Goal: Task Accomplishment & Management: Manage account settings

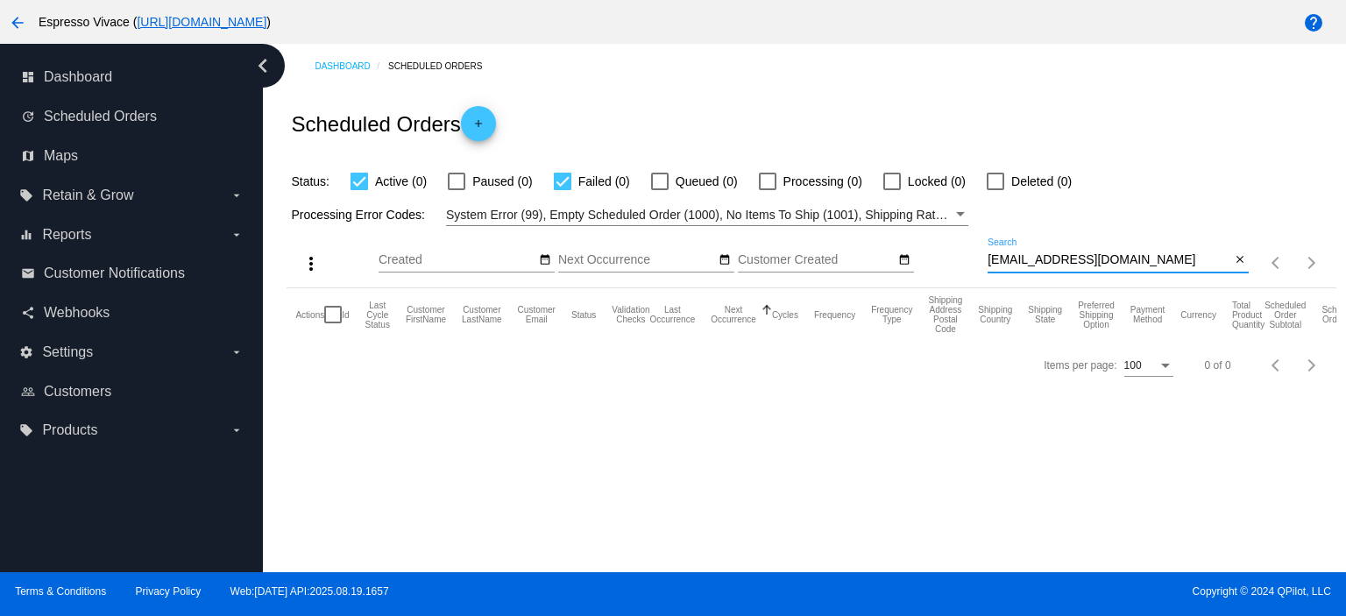
drag, startPoint x: 1127, startPoint y: 264, endPoint x: 1006, endPoint y: 265, distance: 120.9
click at [1007, 265] on input "[EMAIL_ADDRESS][DOMAIN_NAME]" at bounding box center [1108, 260] width 243 height 14
click at [1155, 265] on input "[EMAIL_ADDRESS][DOMAIN_NAME]" at bounding box center [1108, 260] width 243 height 14
click at [1159, 262] on input "[EMAIL_ADDRESS][DOMAIN_NAME]" at bounding box center [1108, 260] width 243 height 14
click at [1124, 251] on div "[EMAIL_ADDRESS][DOMAIN_NAME] Search" at bounding box center [1108, 255] width 243 height 34
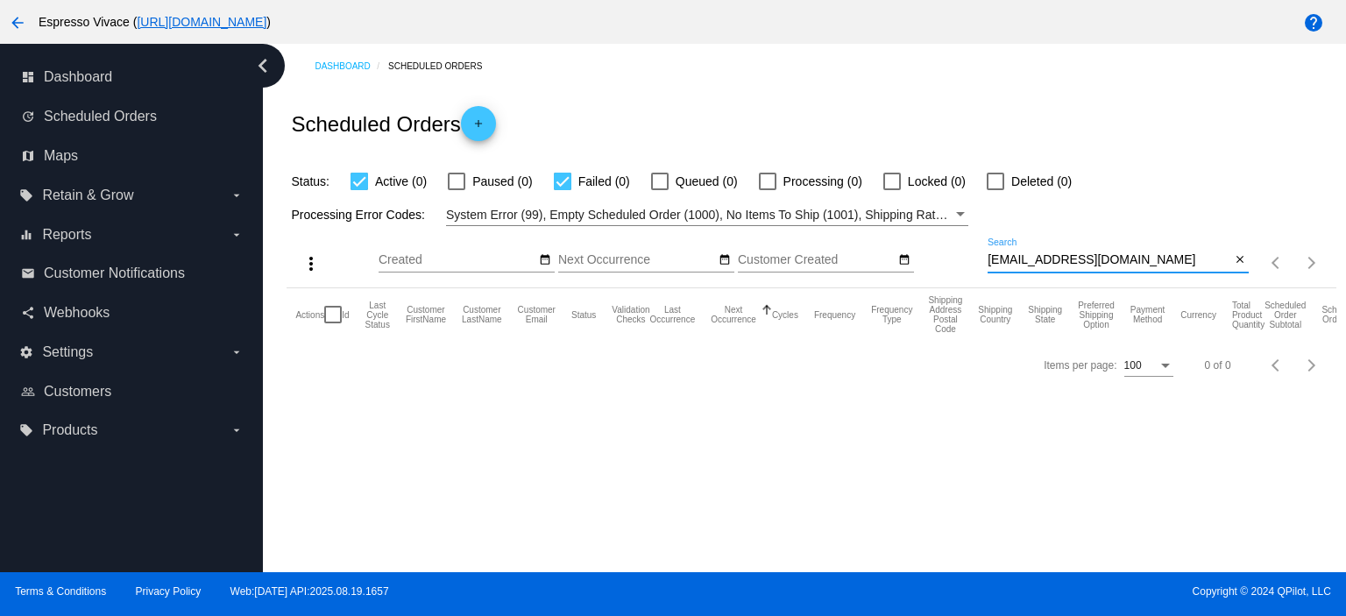
click at [1132, 255] on input "[EMAIL_ADDRESS][DOMAIN_NAME]" at bounding box center [1108, 260] width 243 height 14
drag, startPoint x: 1123, startPoint y: 262, endPoint x: 959, endPoint y: 265, distance: 163.9
click at [960, 265] on div "more_vert Aug Jan Feb Mar [DATE]" at bounding box center [810, 257] width 1049 height 62
paste input "jtx3330"
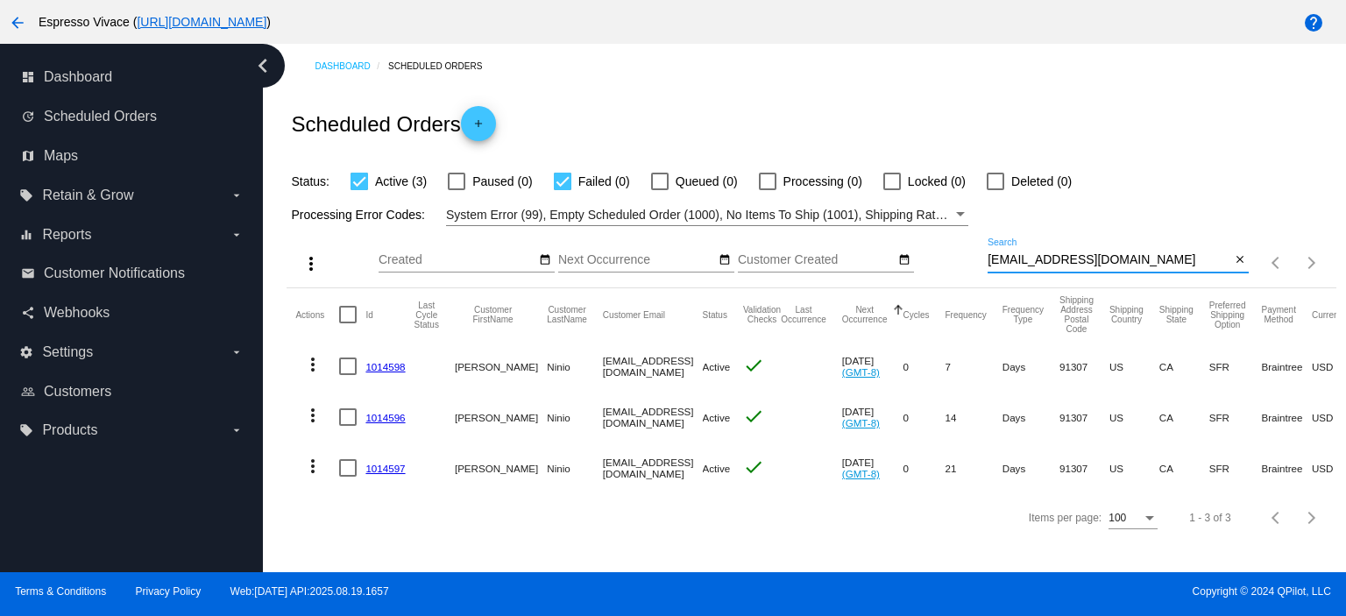
type input "[EMAIL_ADDRESS][DOMAIN_NAME]"
click at [389, 367] on link "1014598" at bounding box center [384, 366] width 39 height 11
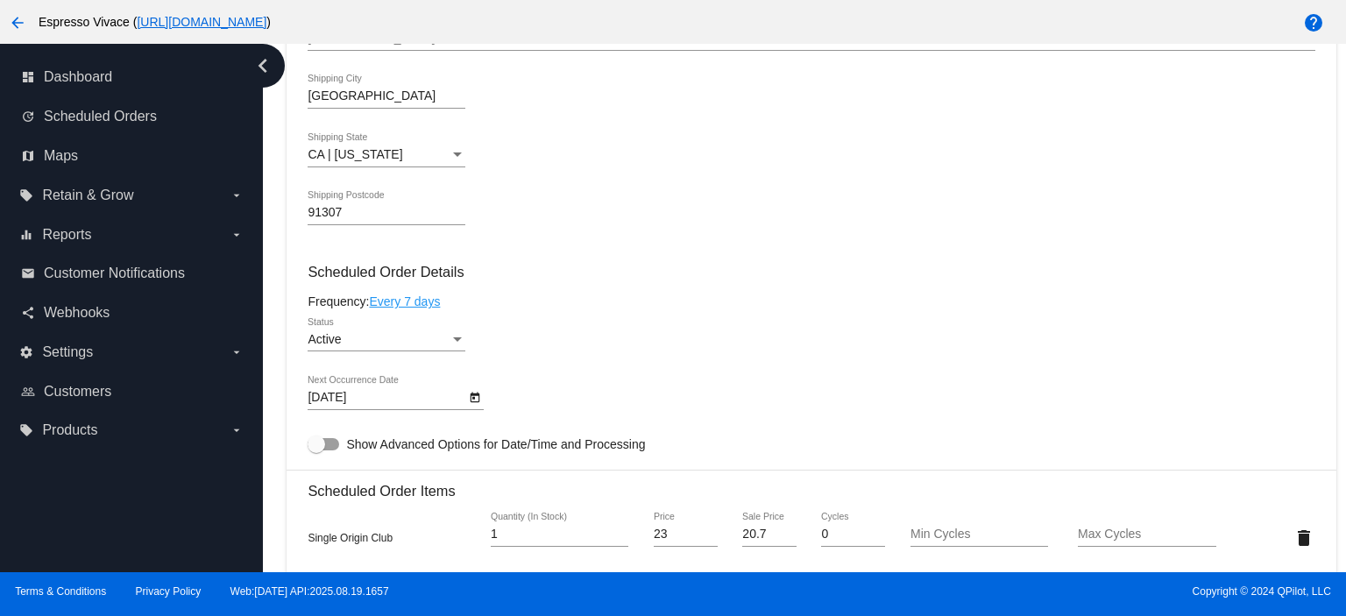
scroll to position [701, 0]
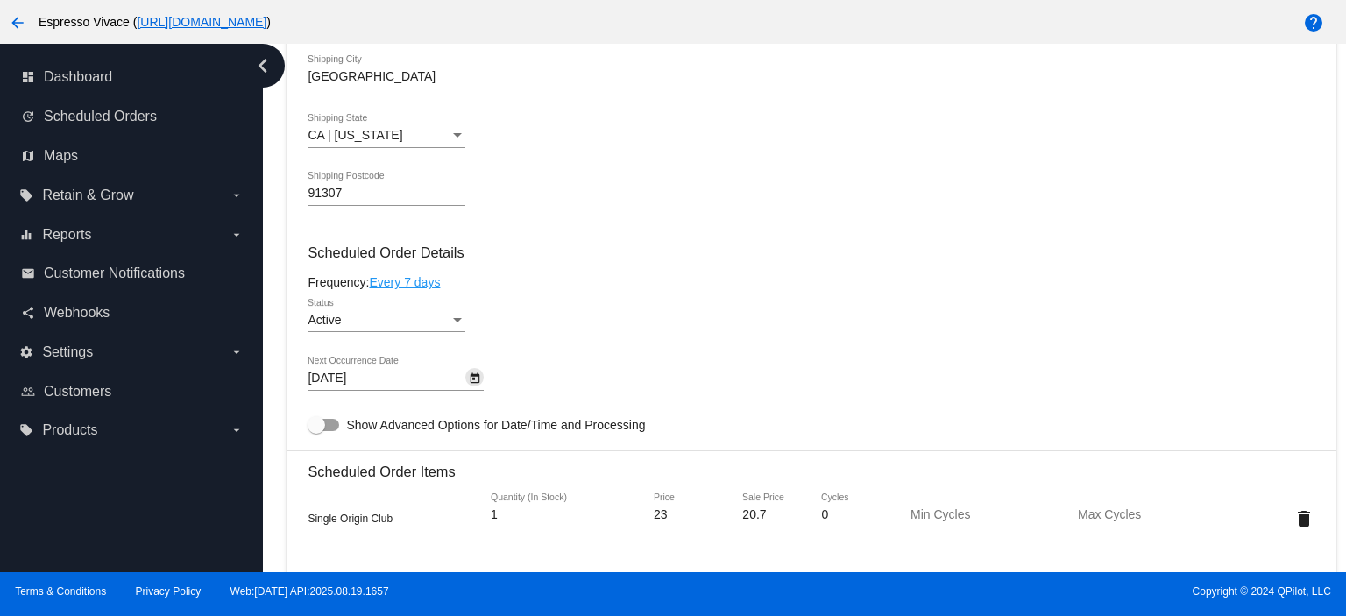
click at [476, 383] on icon "Open calendar" at bounding box center [475, 378] width 12 height 21
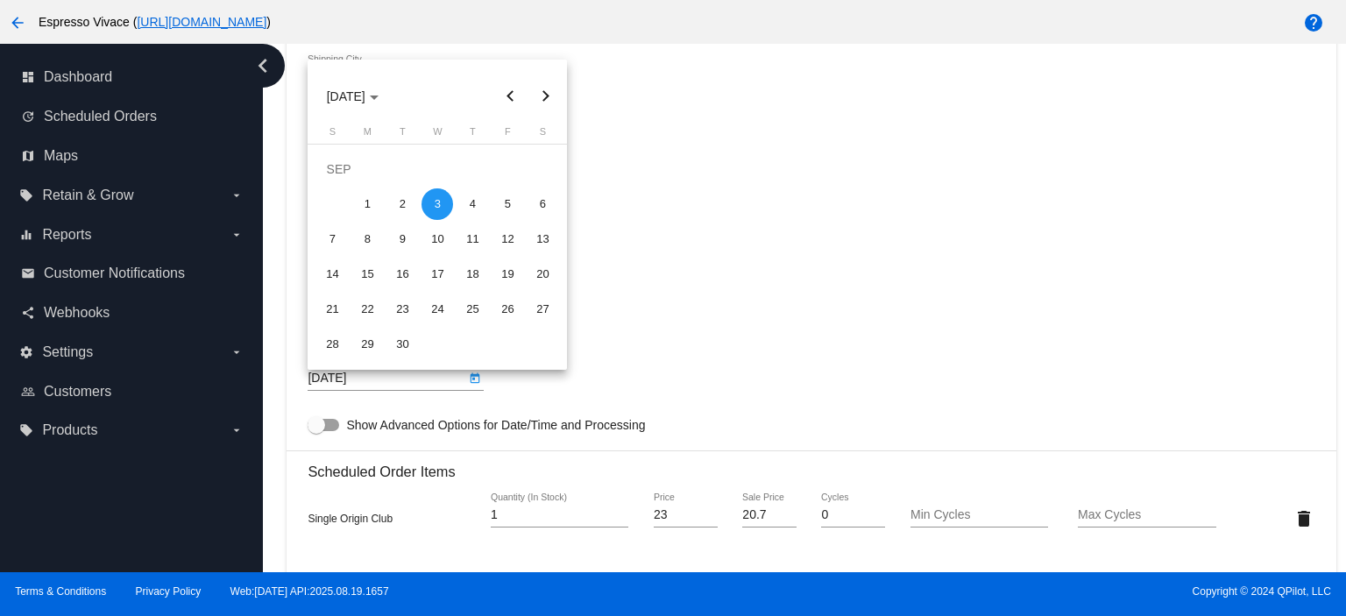
click at [675, 293] on div at bounding box center [673, 308] width 1346 height 616
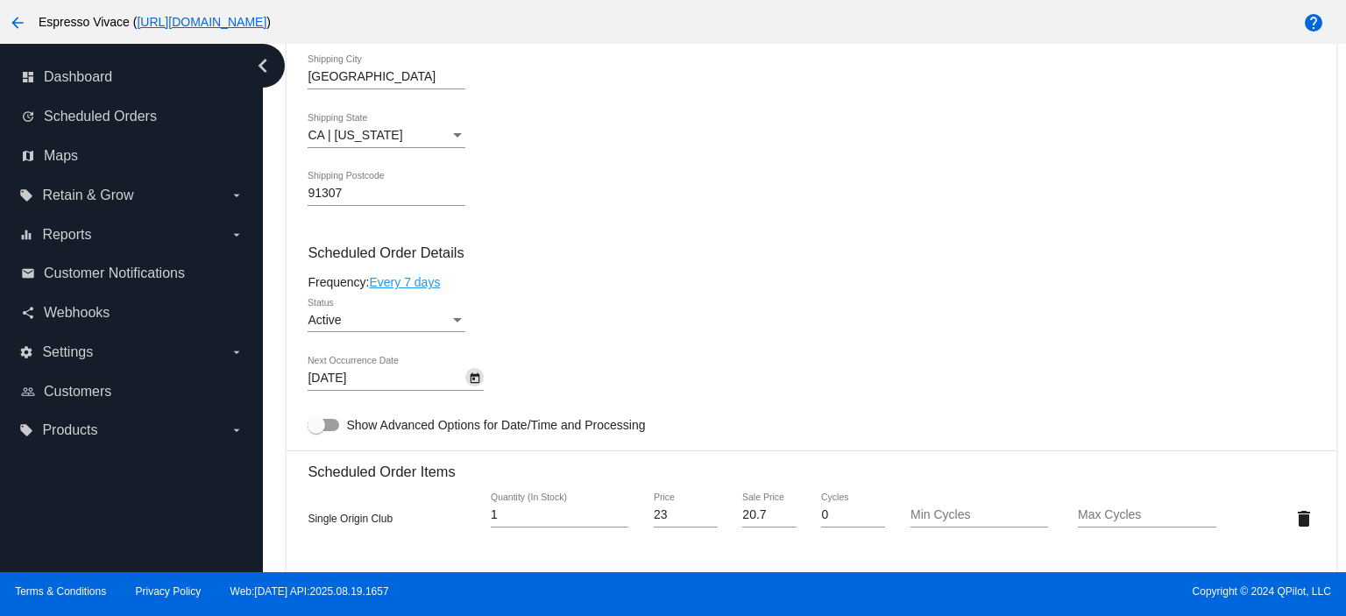
click at [484, 378] on div "[DATE] Next Occurrence Date" at bounding box center [810, 382] width 1007 height 50
click at [480, 378] on icon "Open calendar" at bounding box center [475, 378] width 12 height 21
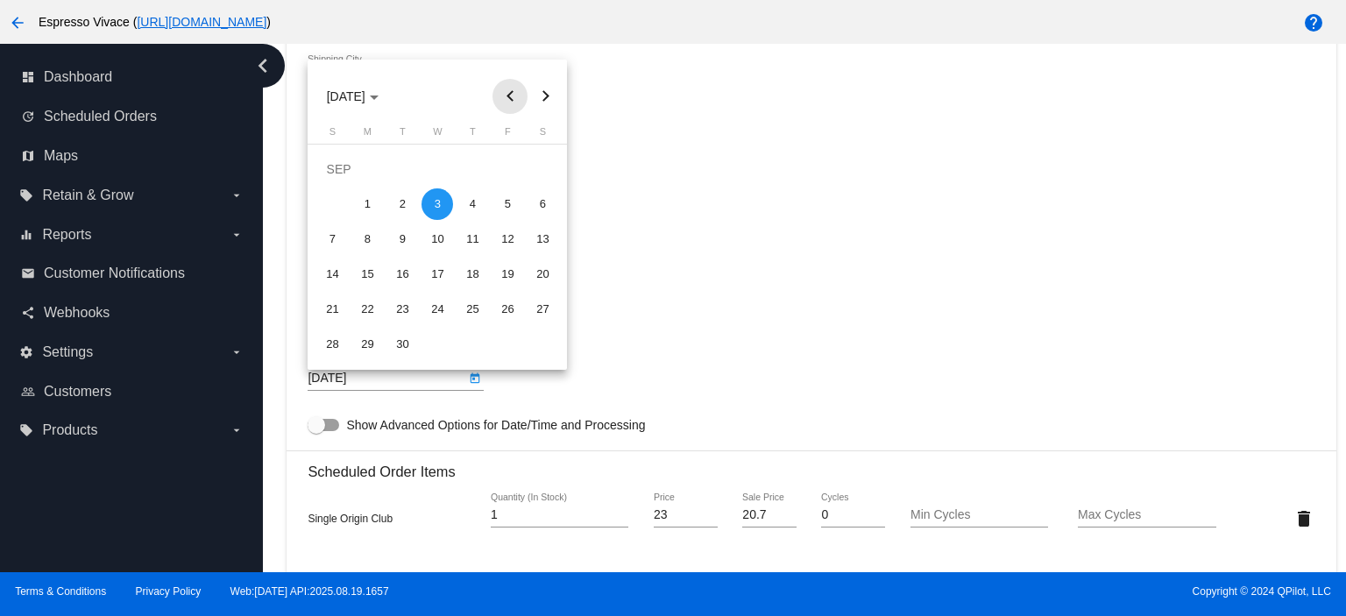
click at [505, 101] on button "Previous month" at bounding box center [509, 96] width 35 height 35
click at [540, 98] on button "Next month" at bounding box center [544, 96] width 35 height 35
click at [401, 237] on div "9" at bounding box center [402, 239] width 32 height 32
type input "[DATE]"
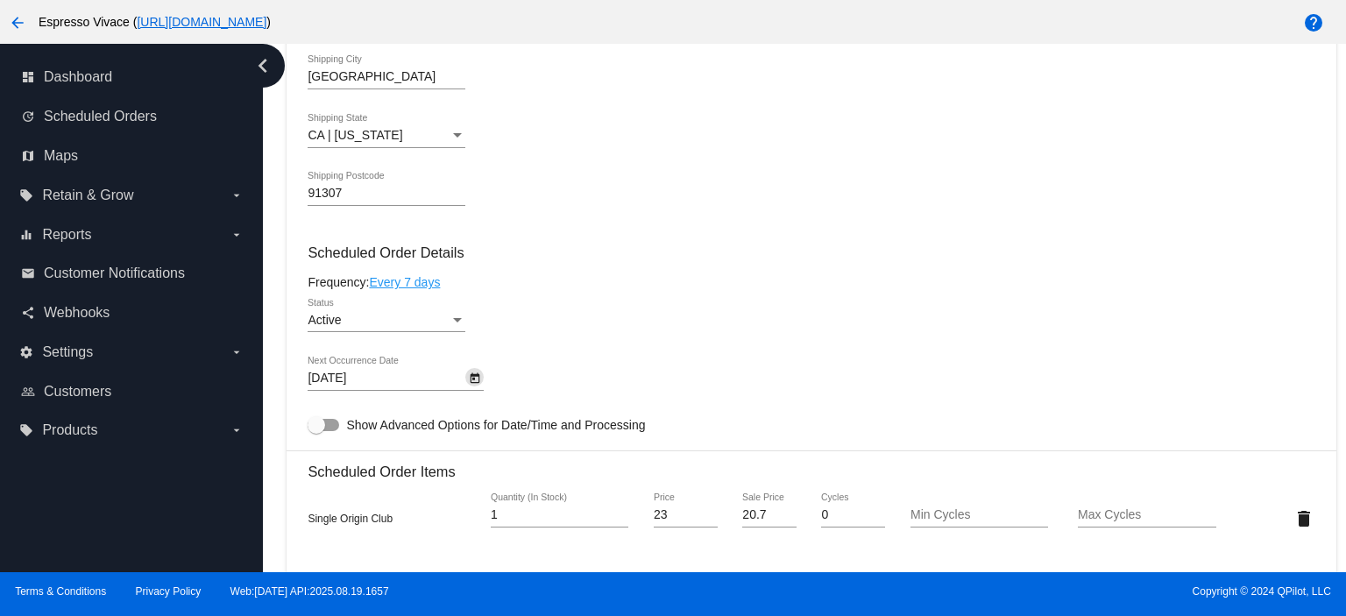
click at [320, 430] on div at bounding box center [316, 425] width 18 height 18
click at [316, 431] on input "Show Advanced Options for Date/Time and Processing" at bounding box center [315, 431] width 1 height 1
checkbox input "true"
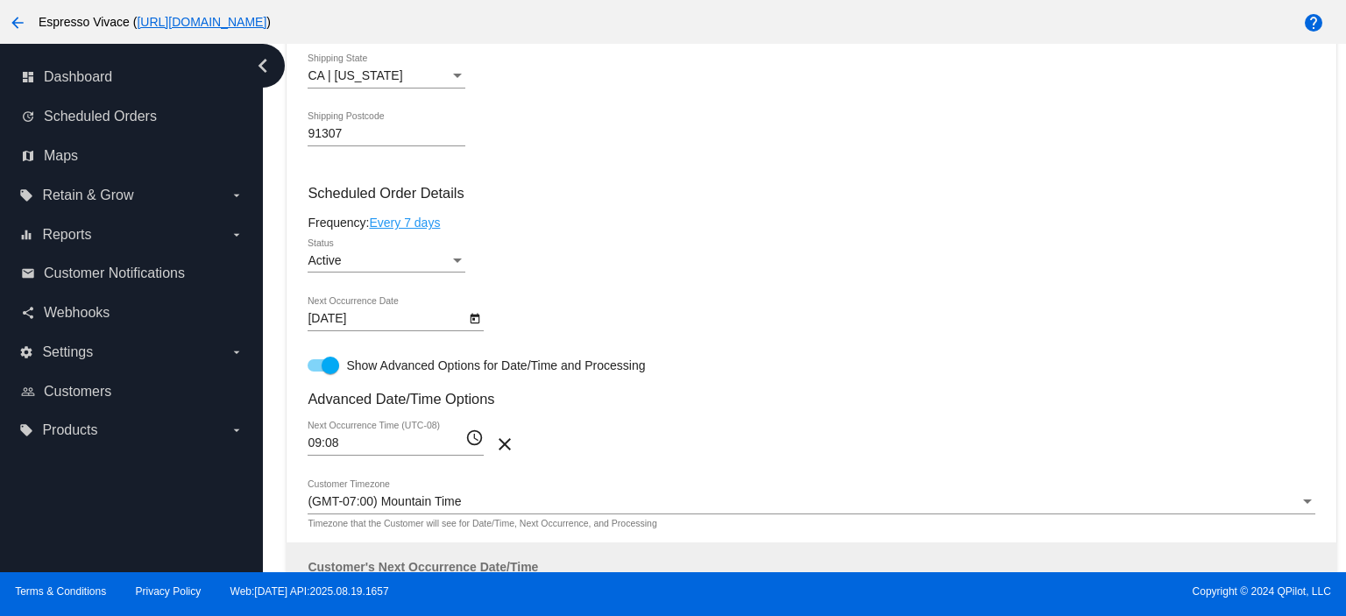
scroll to position [788, 0]
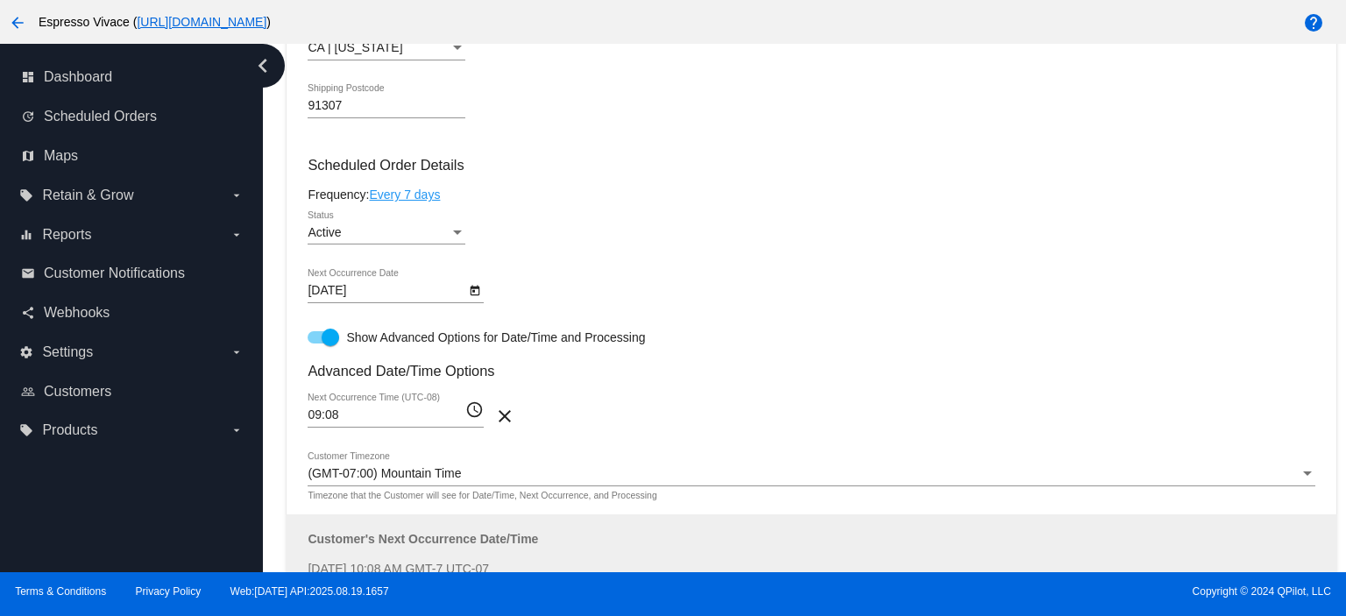
click at [378, 421] on input "09:08" at bounding box center [386, 415] width 158 height 14
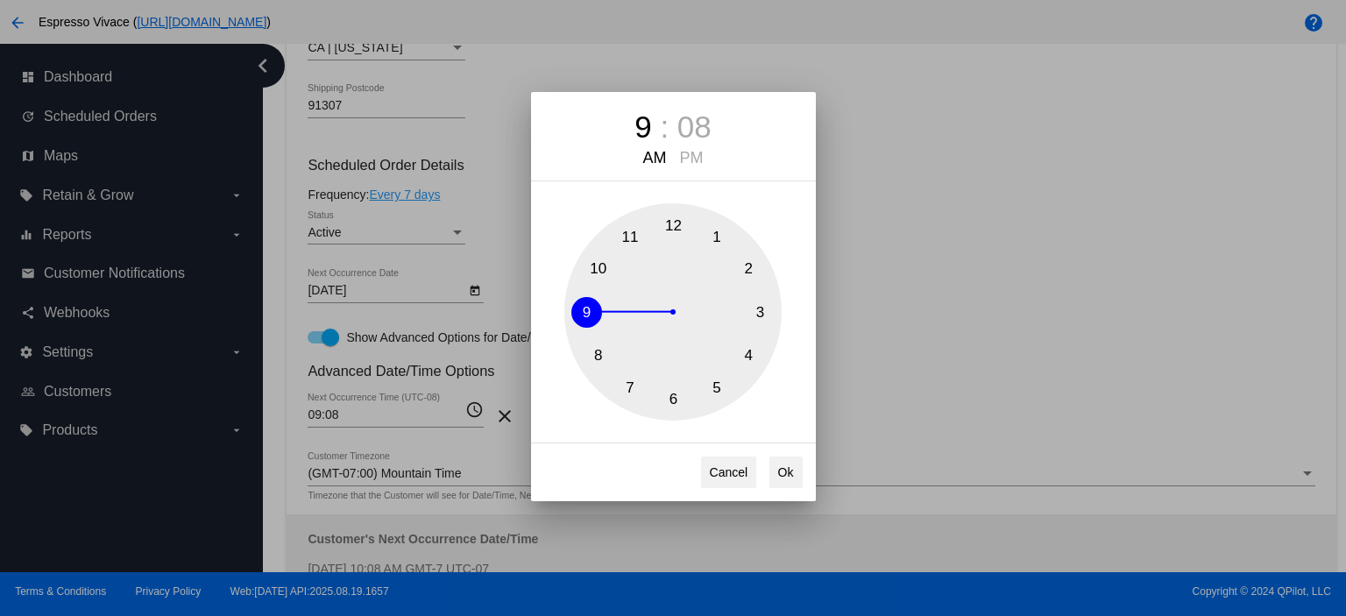
click at [597, 345] on button "8" at bounding box center [598, 356] width 31 height 31
click at [683, 129] on div "08" at bounding box center [694, 127] width 34 height 35
click at [672, 221] on button "0" at bounding box center [673, 225] width 31 height 31
click at [772, 469] on button "Ok" at bounding box center [785, 472] width 33 height 32
type input "08:00"
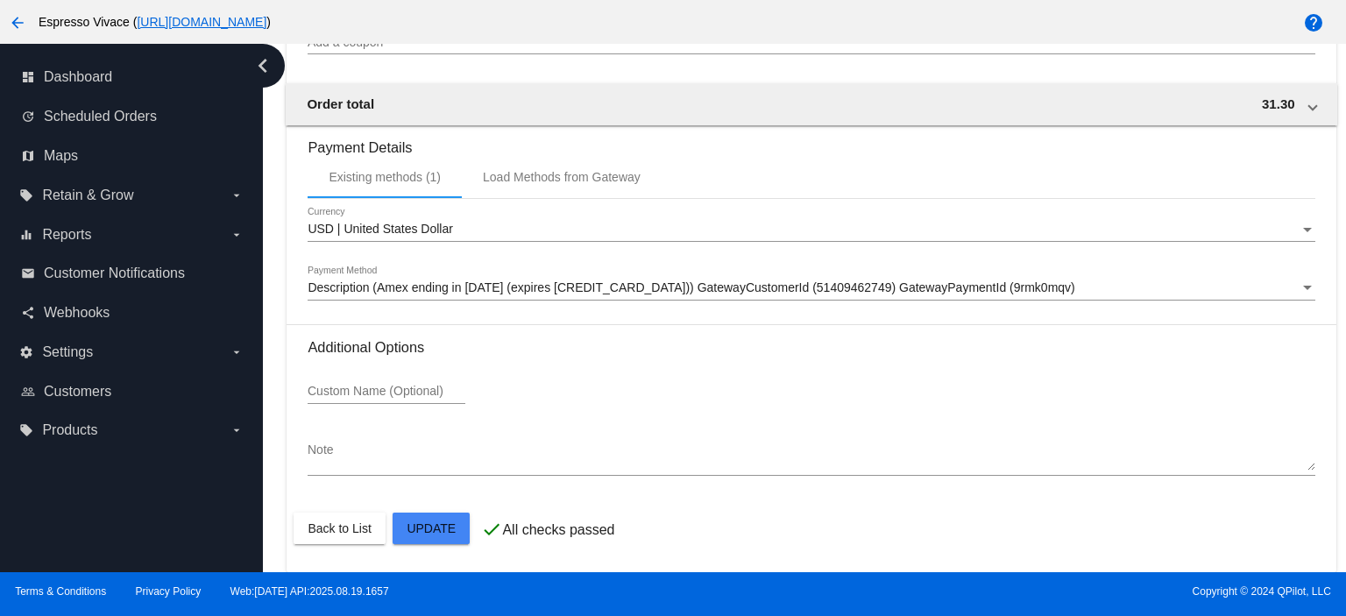
scroll to position [1883, 0]
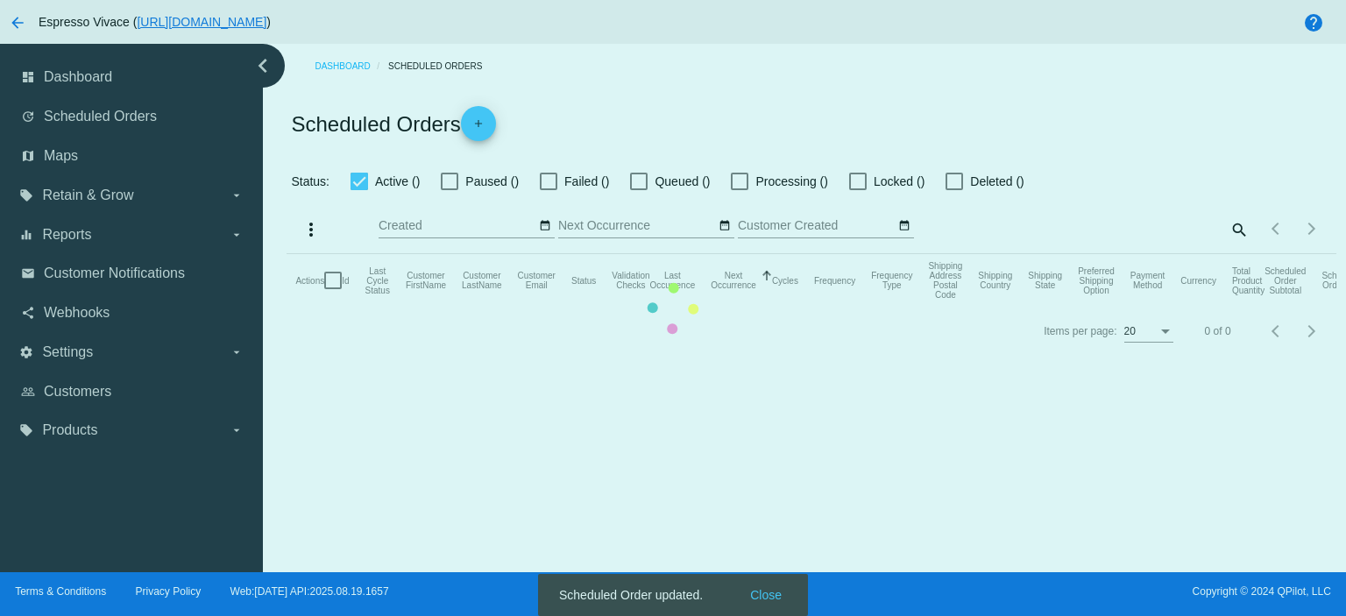
checkbox input "true"
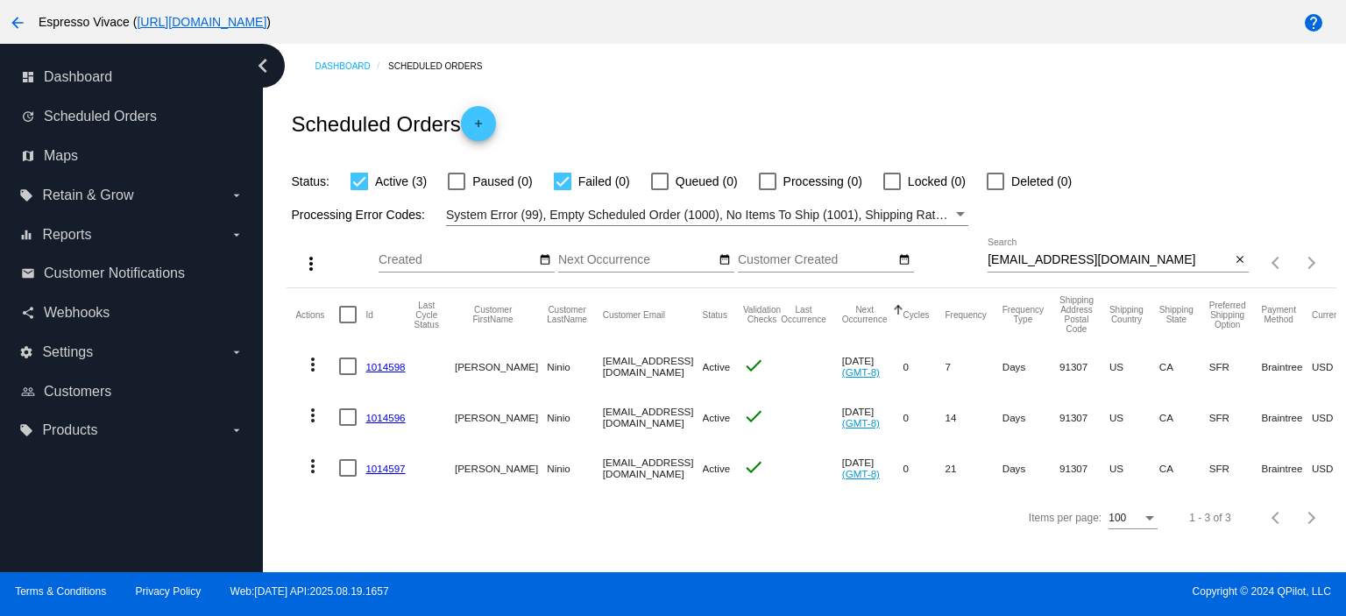
click at [392, 413] on link "1014596" at bounding box center [384, 417] width 39 height 11
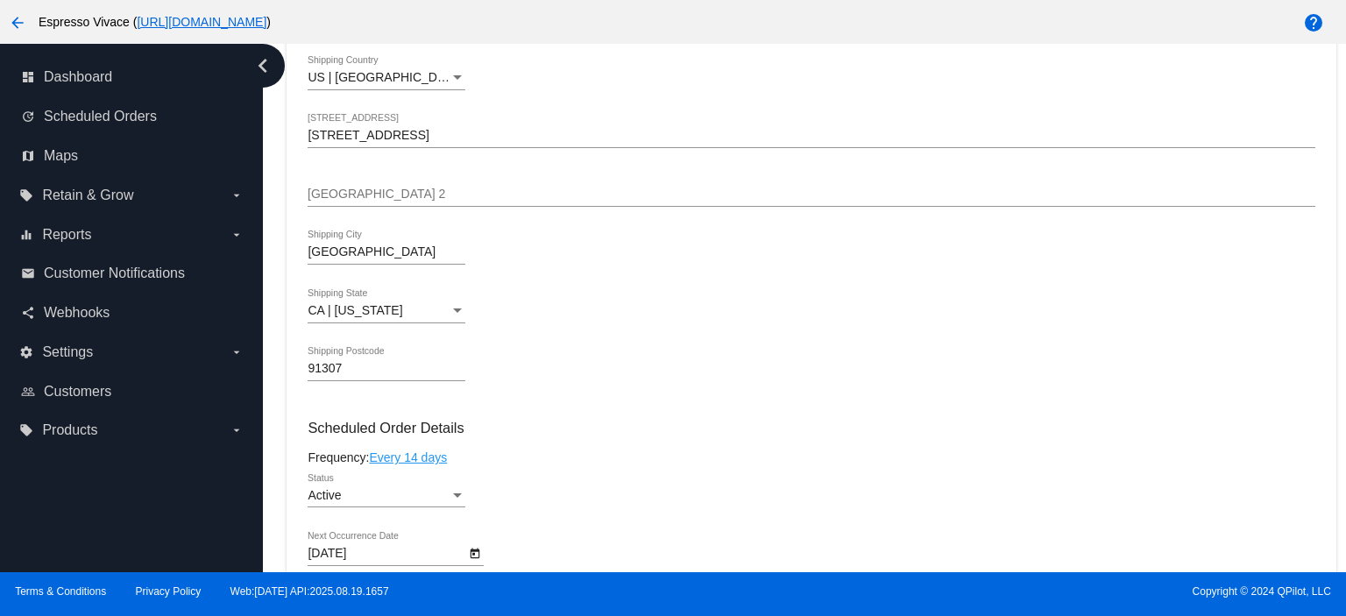
scroll to position [613, 0]
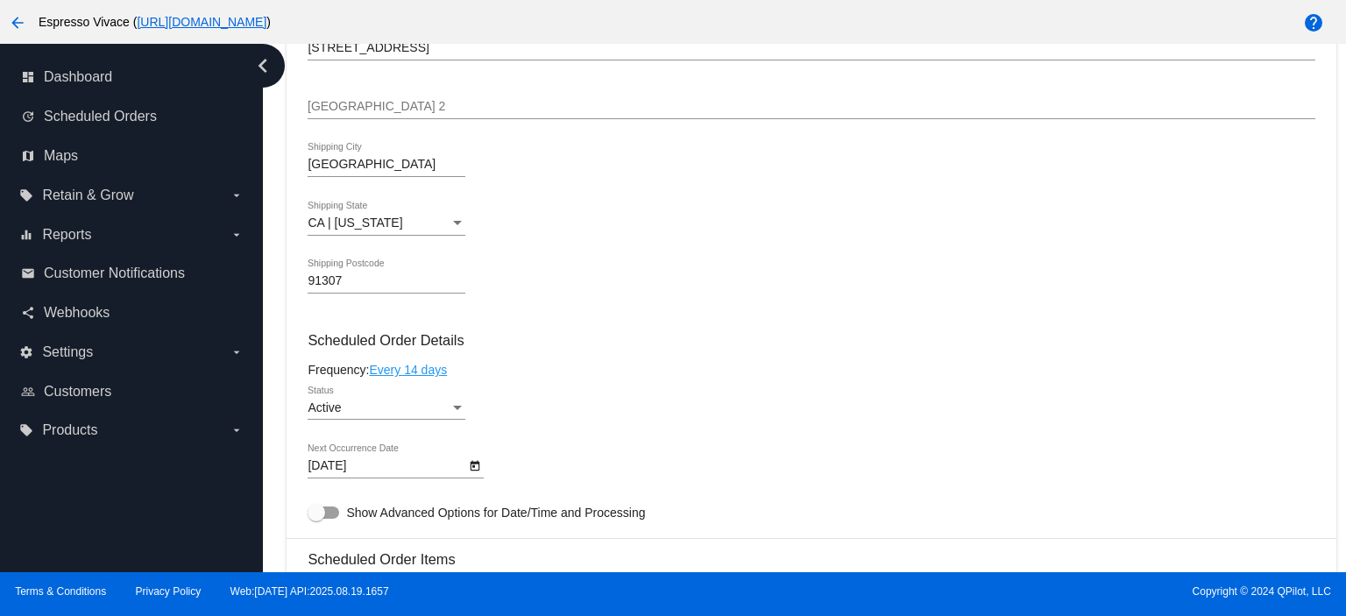
click at [471, 467] on icon "Open calendar" at bounding box center [475, 466] width 10 height 11
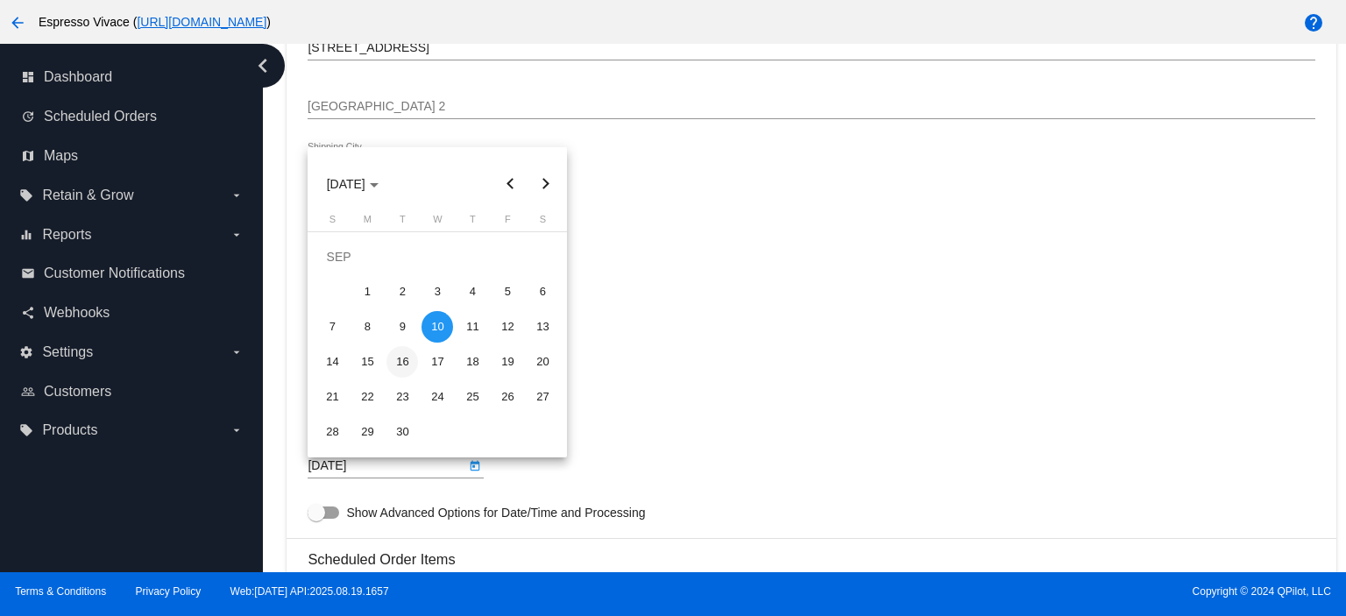
click at [406, 357] on div "16" at bounding box center [402, 362] width 32 height 32
type input "[DATE]"
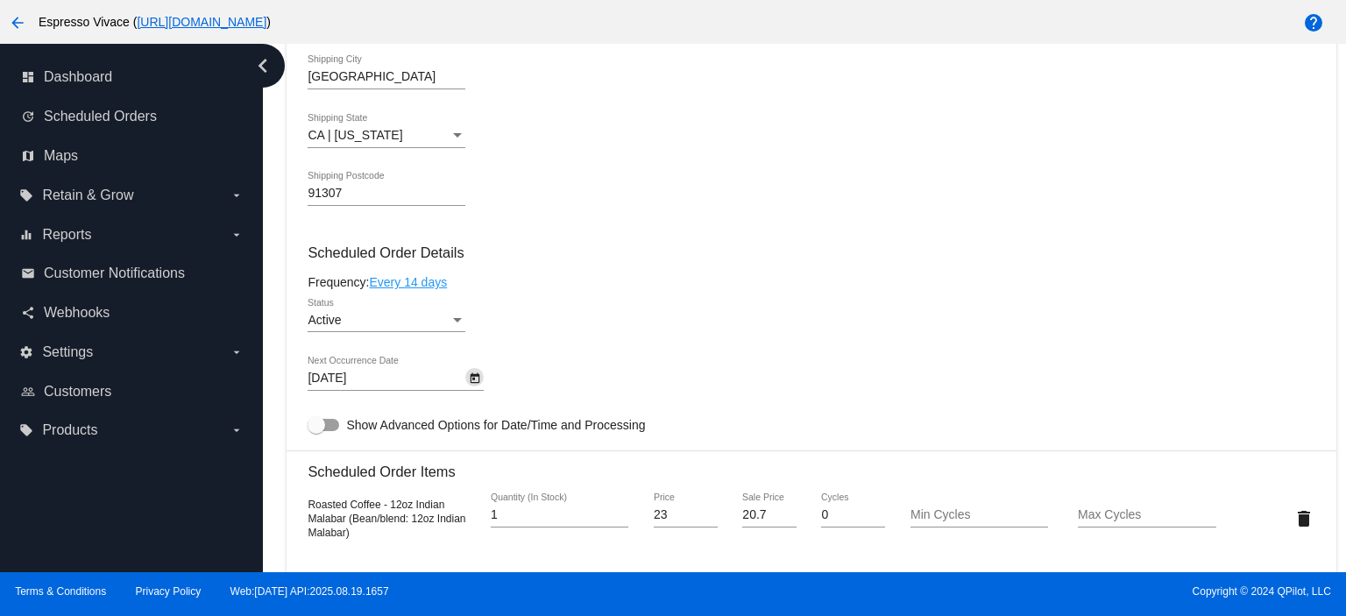
click at [336, 434] on label "Show Advanced Options for Date/Time and Processing" at bounding box center [475, 424] width 337 height 21
click at [316, 432] on input "Show Advanced Options for Date/Time and Processing" at bounding box center [315, 431] width 1 height 1
checkbox input "true"
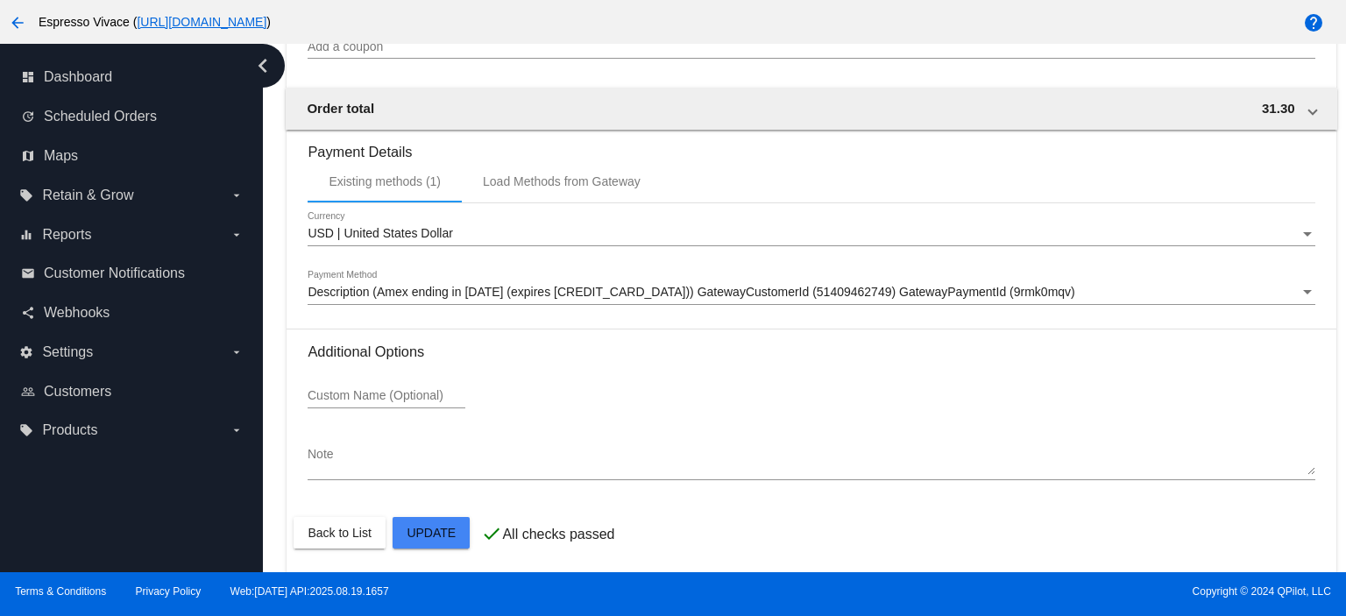
scroll to position [1883, 0]
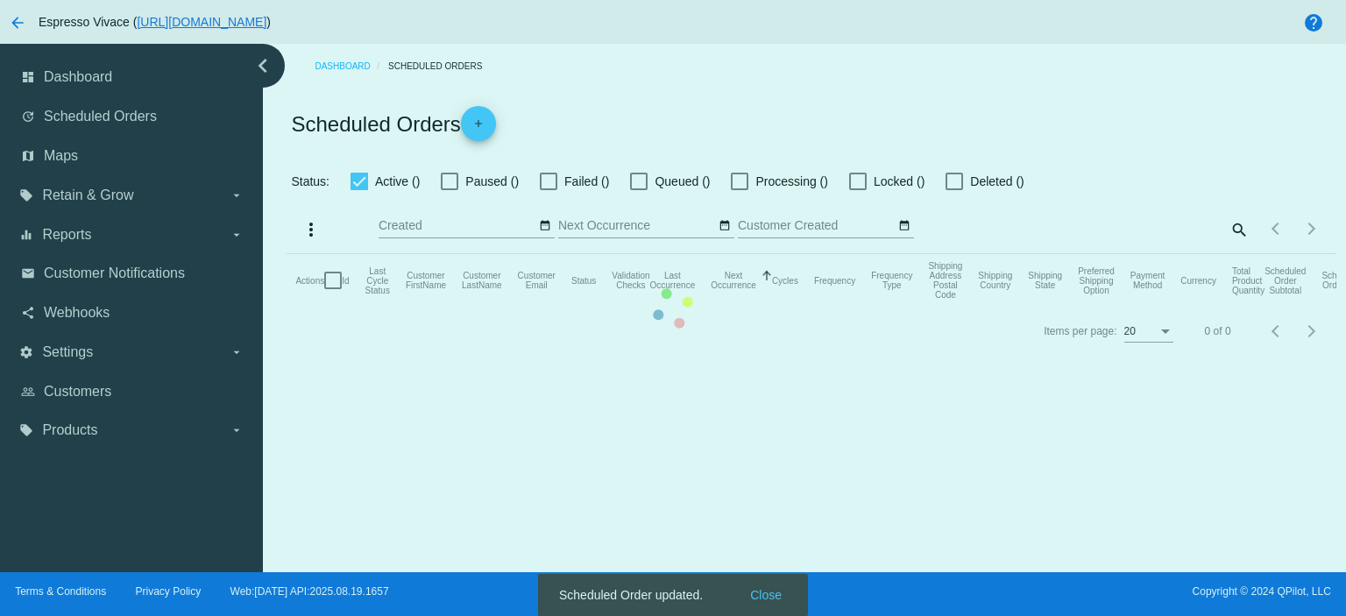
checkbox input "true"
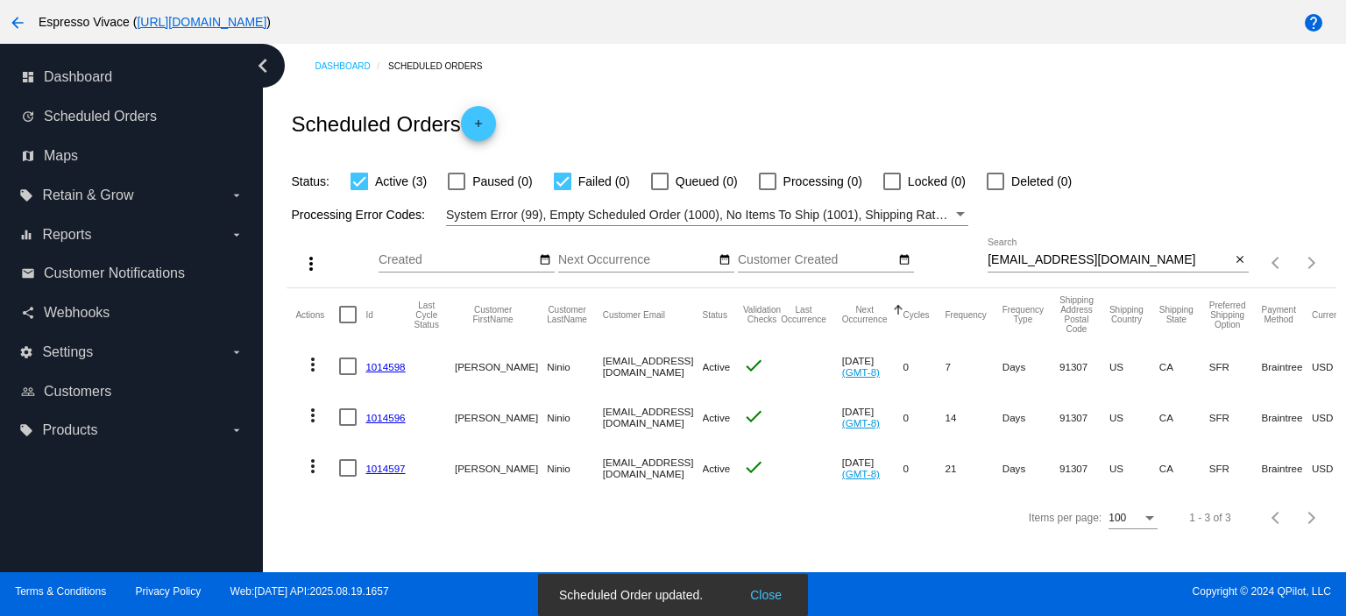
click at [395, 462] on mat-cell "1014597" at bounding box center [389, 467] width 48 height 51
click at [396, 465] on link "1014597" at bounding box center [384, 468] width 39 height 11
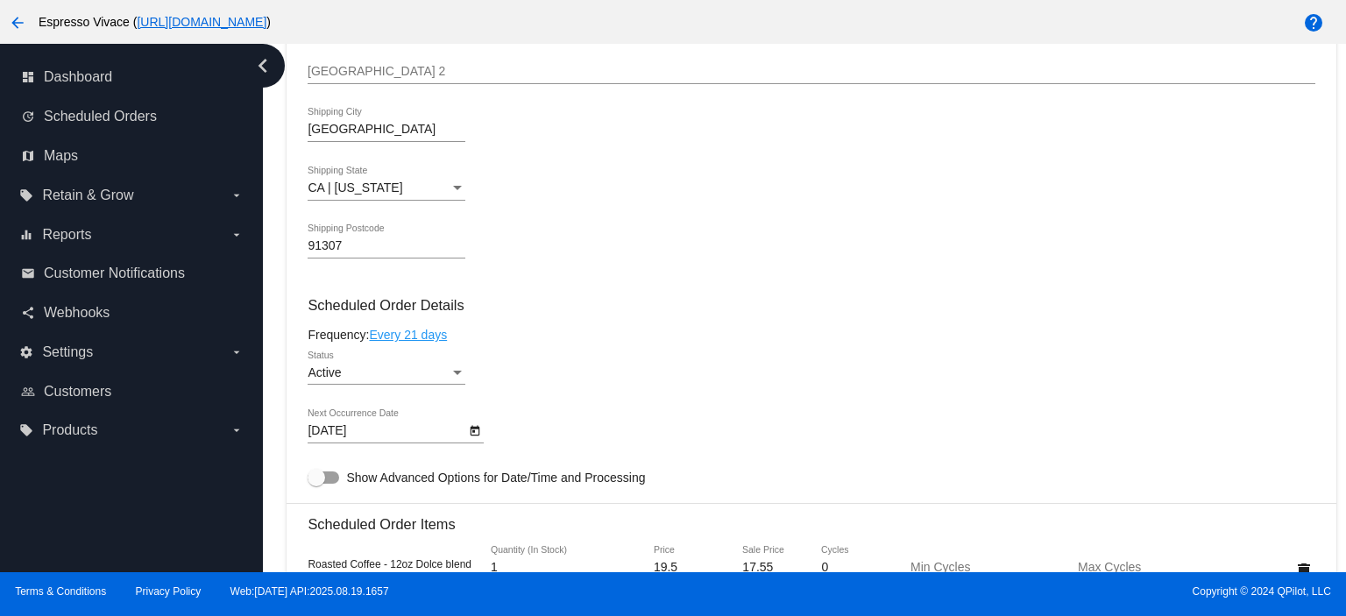
scroll to position [701, 0]
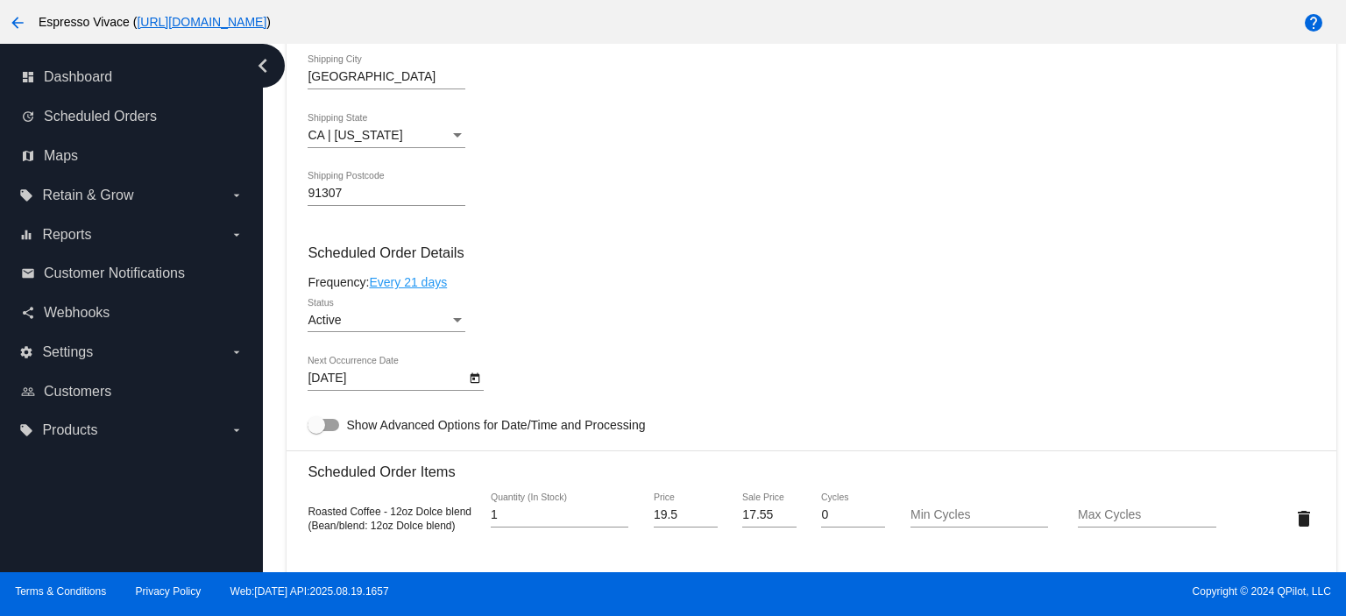
click at [417, 377] on body "arrow_back Espresso Vivace ( [URL][DOMAIN_NAME] ) help dashboard Dashboard upda…" at bounding box center [673, 308] width 1346 height 616
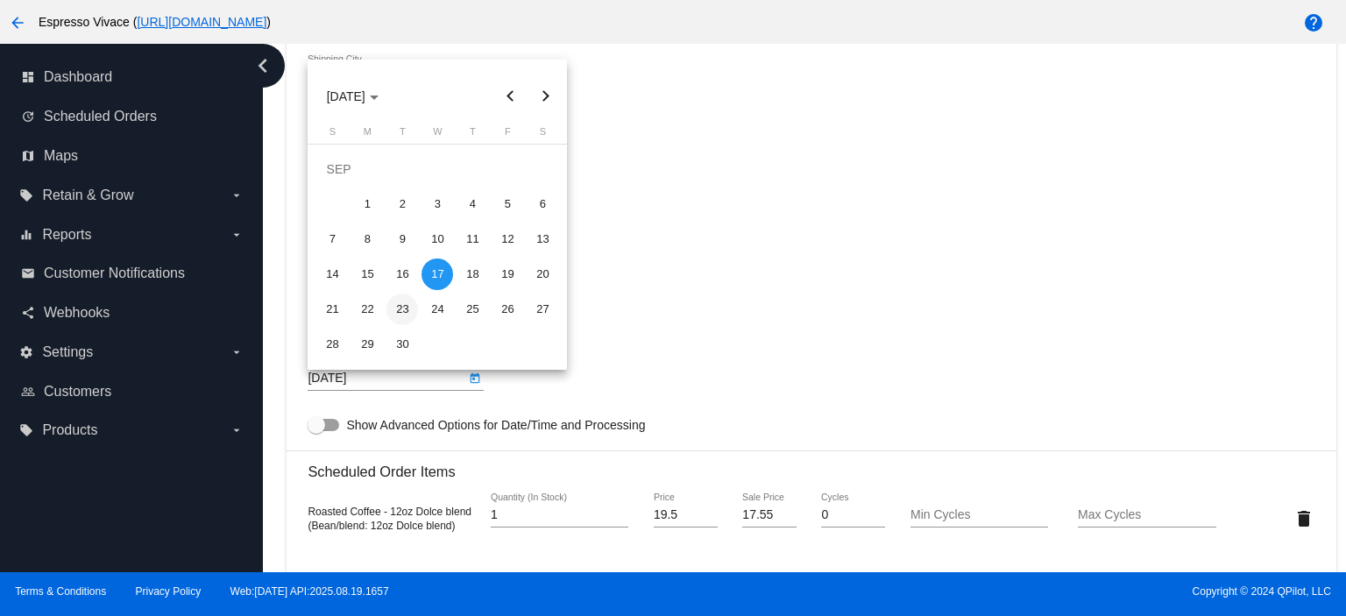
click at [406, 300] on div "23" at bounding box center [402, 309] width 32 height 32
type input "[DATE]"
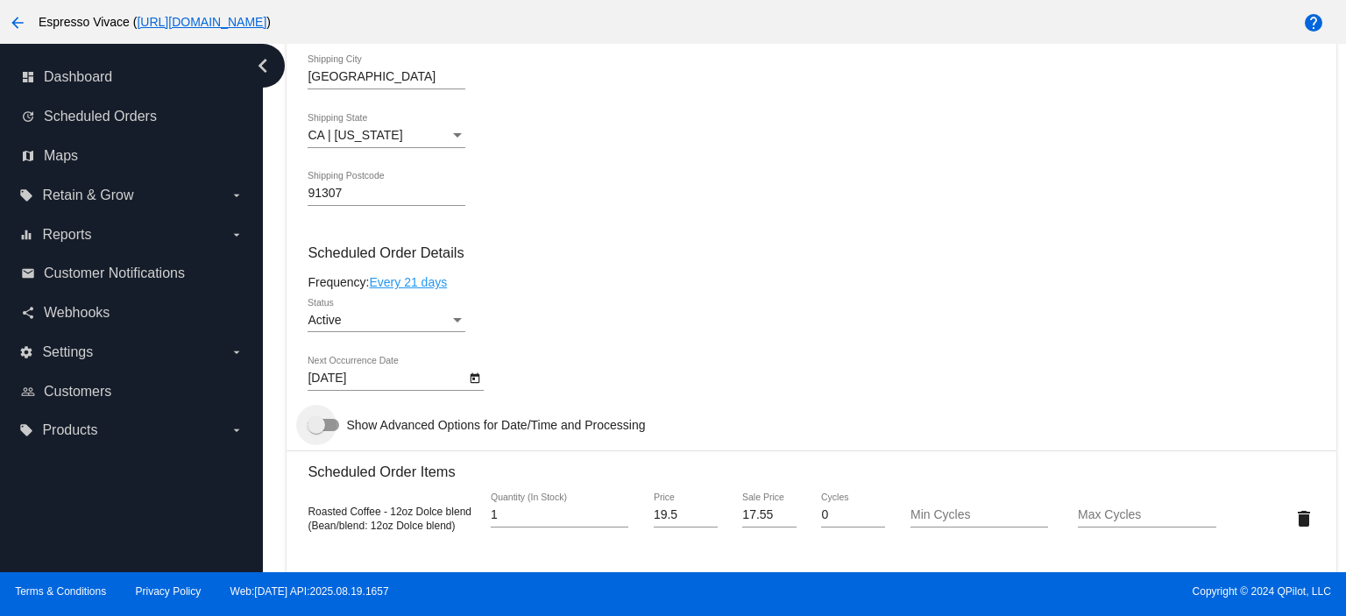
click at [326, 428] on div at bounding box center [323, 425] width 32 height 12
click at [316, 431] on input "Show Advanced Options for Date/Time and Processing" at bounding box center [315, 431] width 1 height 1
checkbox input "true"
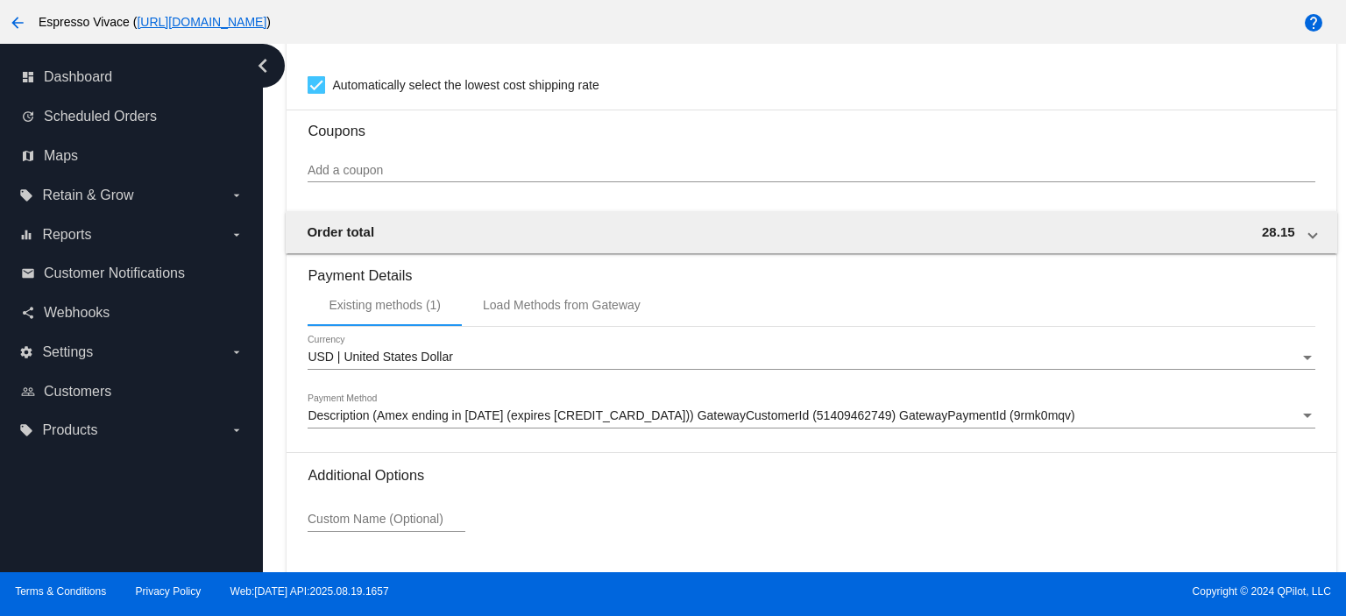
scroll to position [1883, 0]
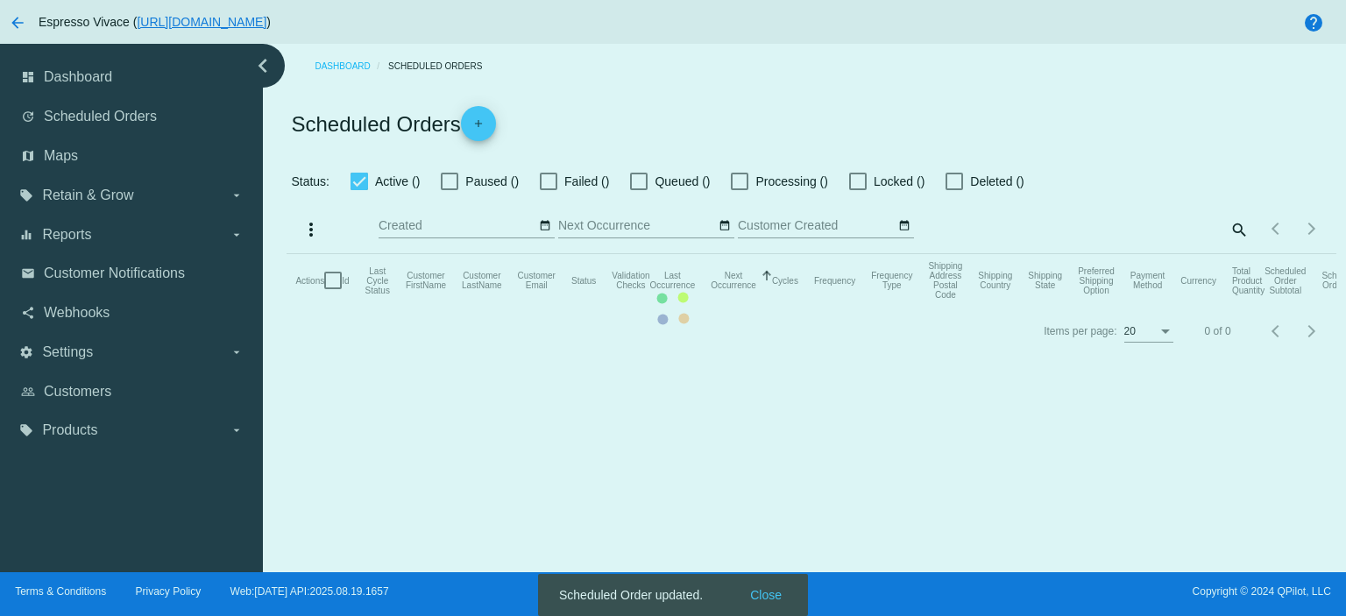
checkbox input "true"
